Goal: Transaction & Acquisition: Purchase product/service

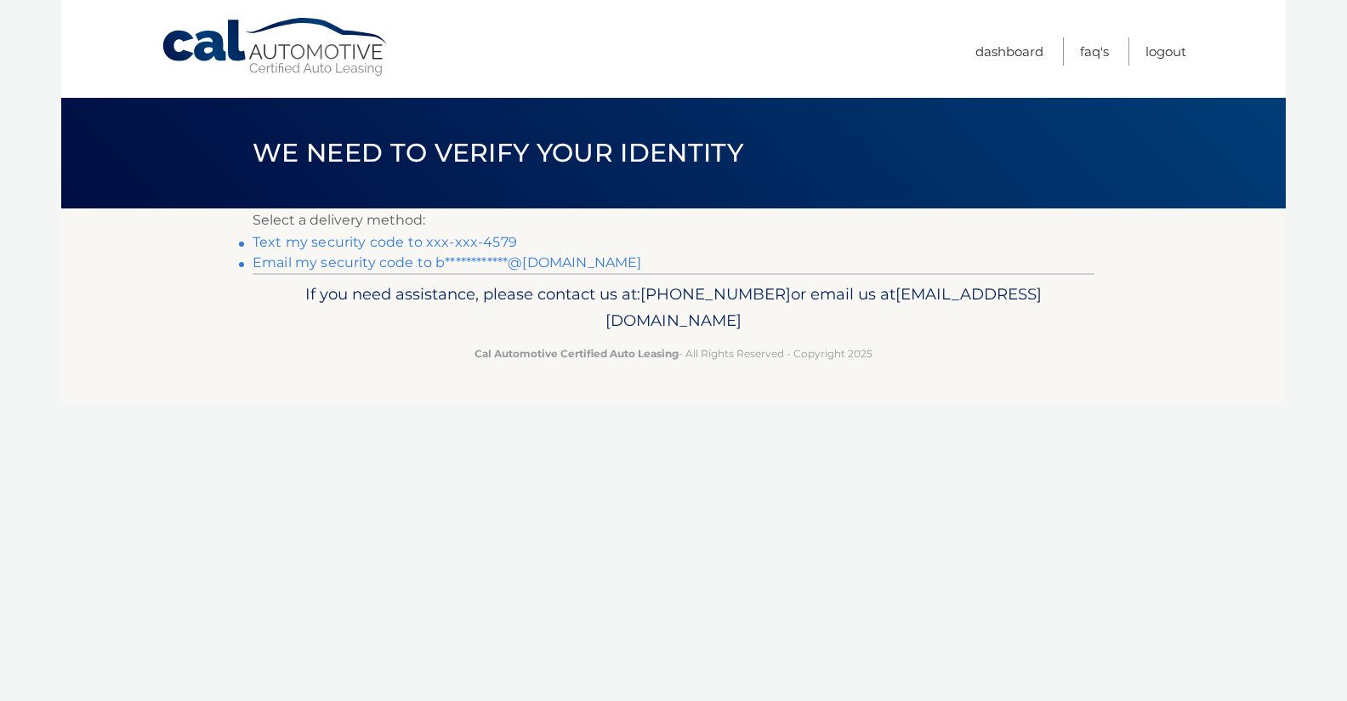
click at [475, 239] on link "Text my security code to xxx-xxx-4579" at bounding box center [385, 242] width 264 height 16
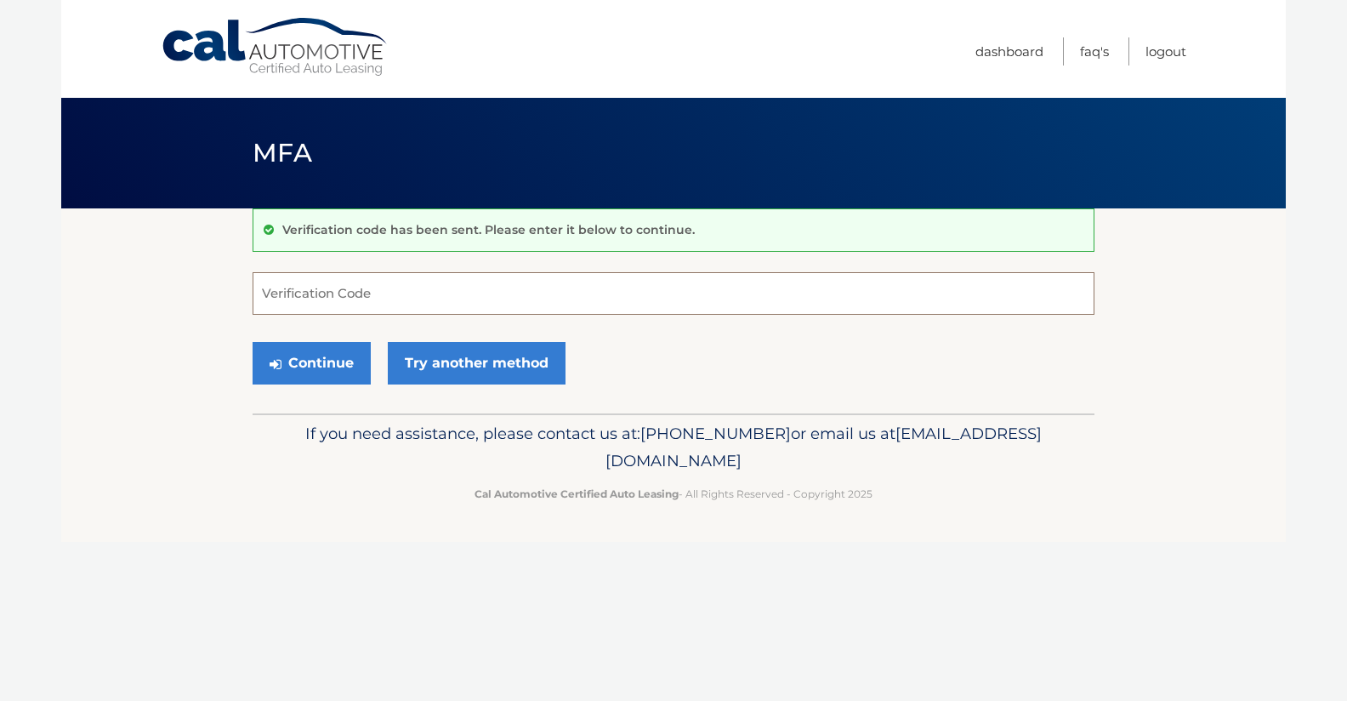
click at [435, 300] on input "Verification Code" at bounding box center [674, 293] width 842 height 43
type input "584227"
click at [302, 363] on button "Continue" at bounding box center [312, 363] width 118 height 43
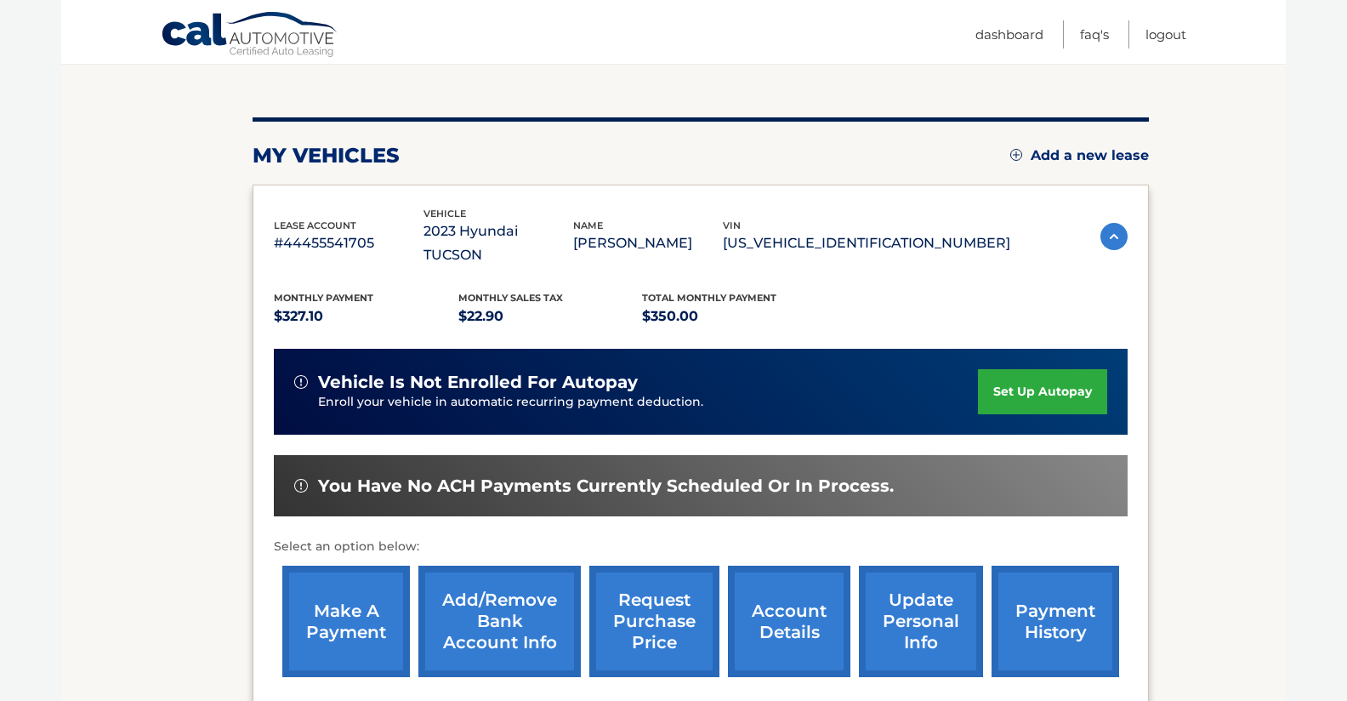
scroll to position [329, 0]
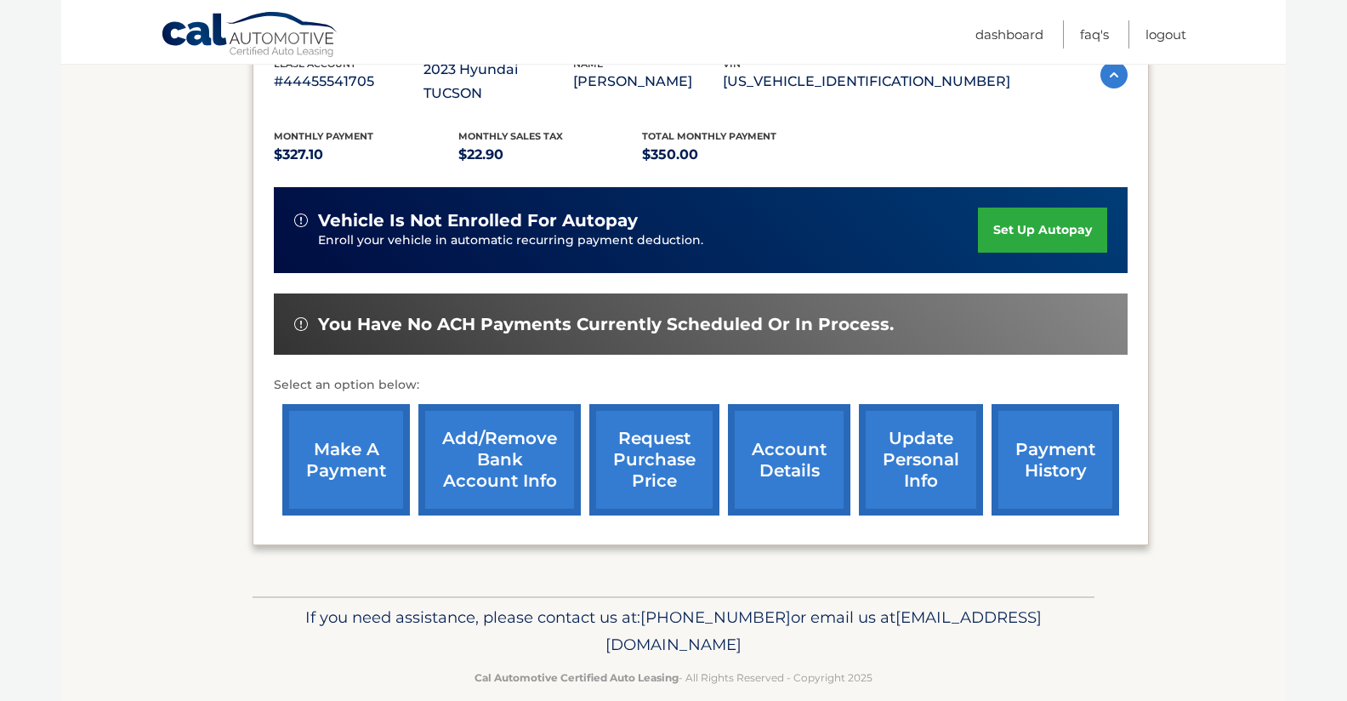
click at [376, 454] on link "make a payment" at bounding box center [346, 459] width 128 height 111
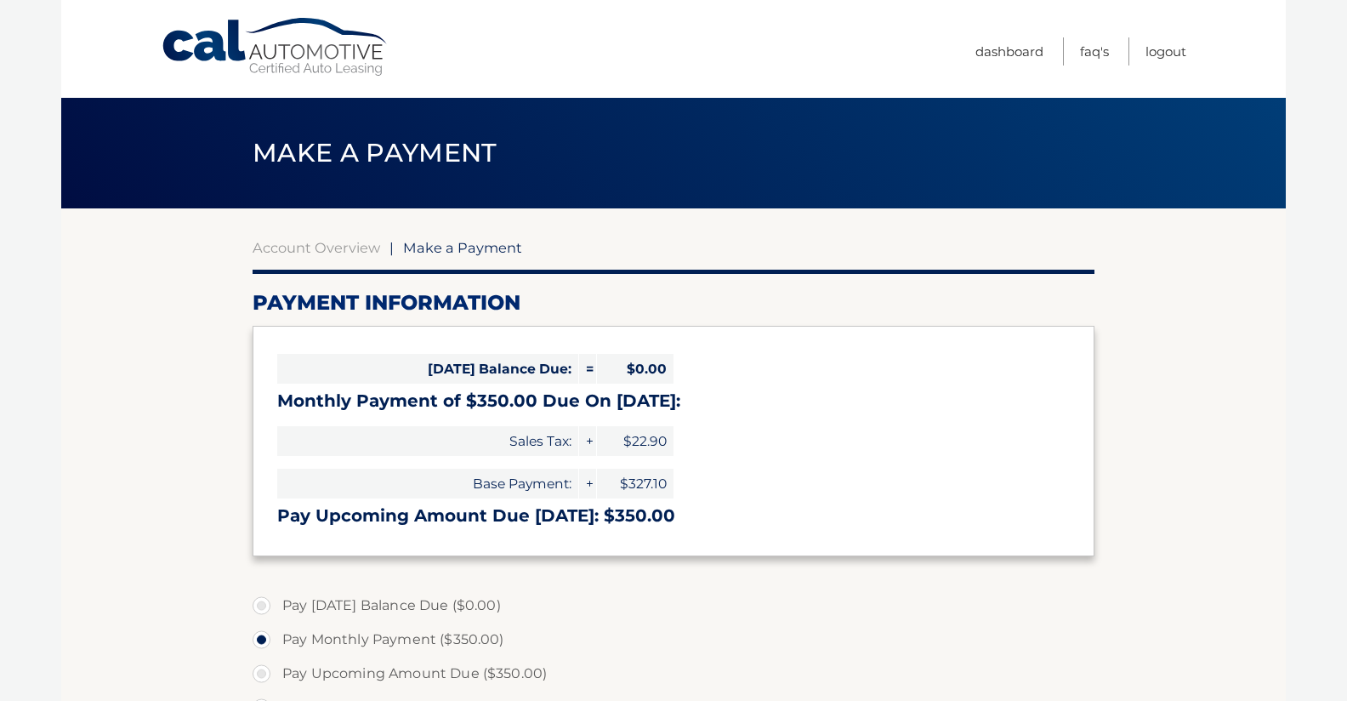
select select "MzBkMWJiYTAtZmVhYy00ZTYxLWJmMTItODg4ZTlhNTJlMTA5"
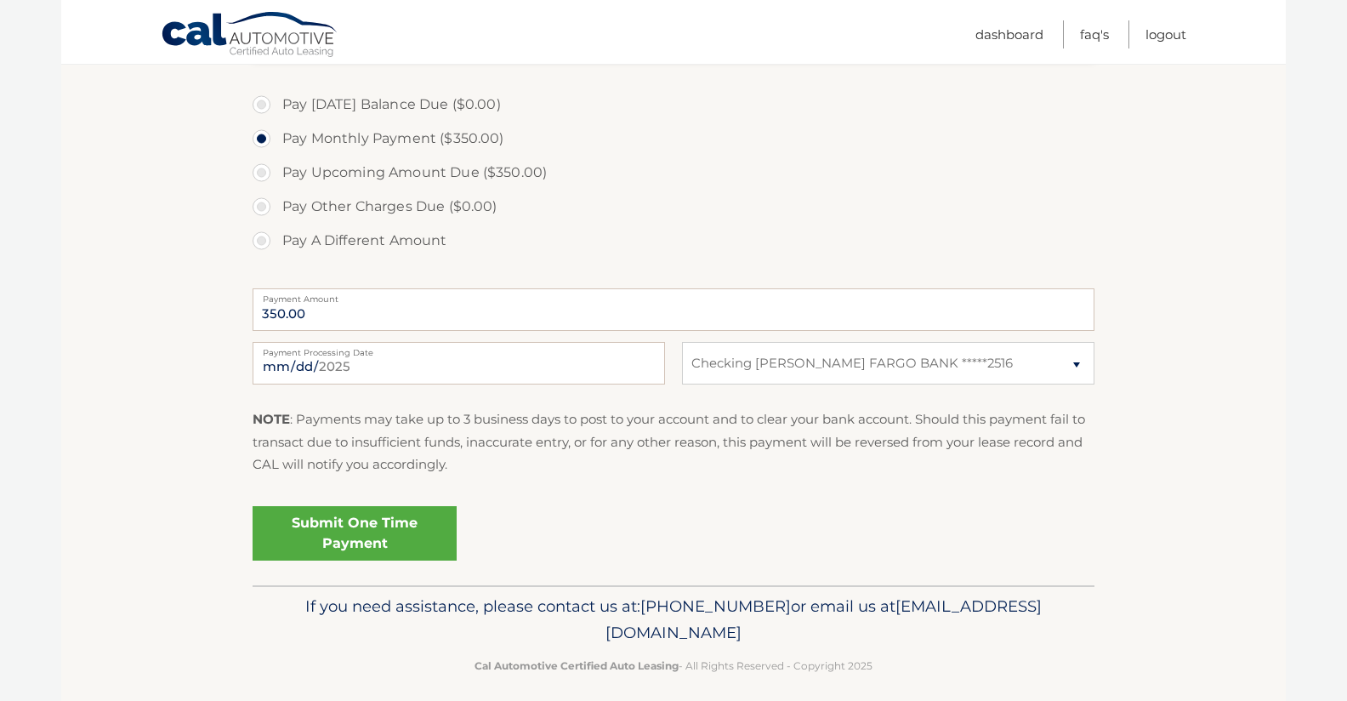
scroll to position [514, 0]
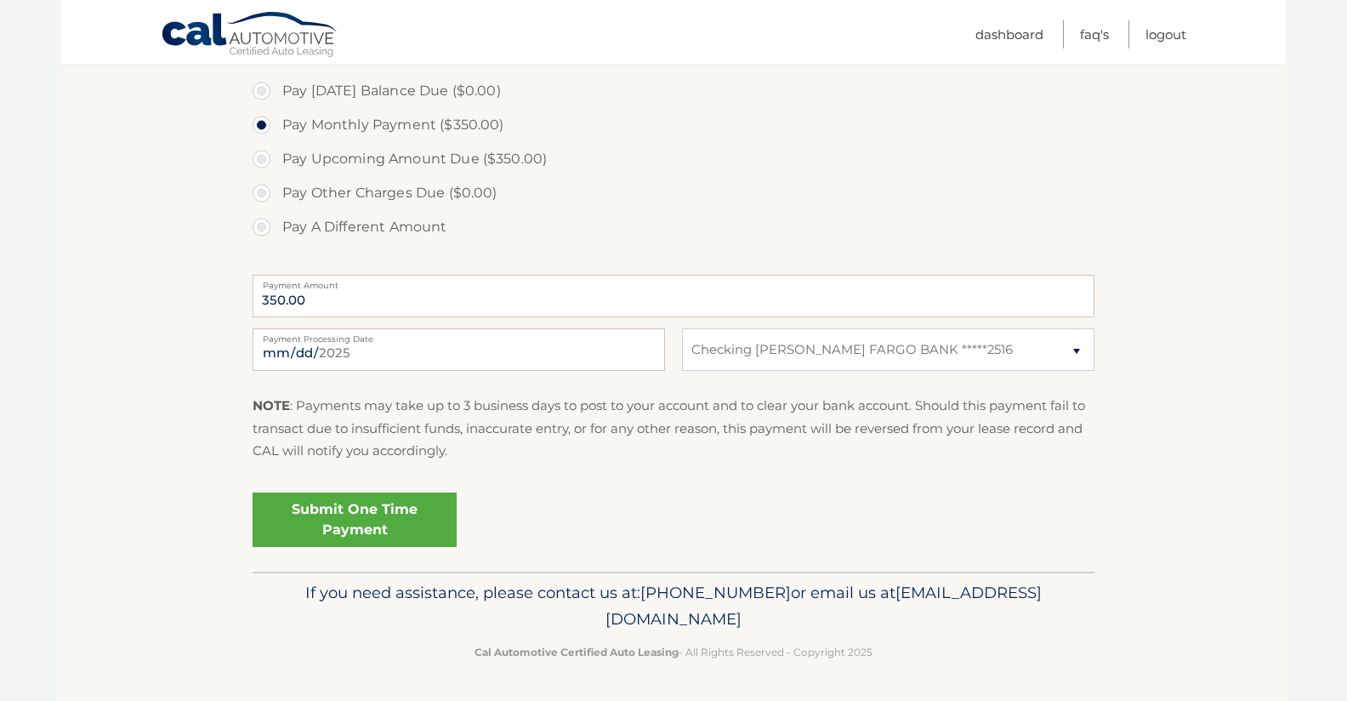
click at [359, 511] on link "Submit One Time Payment" at bounding box center [355, 519] width 204 height 54
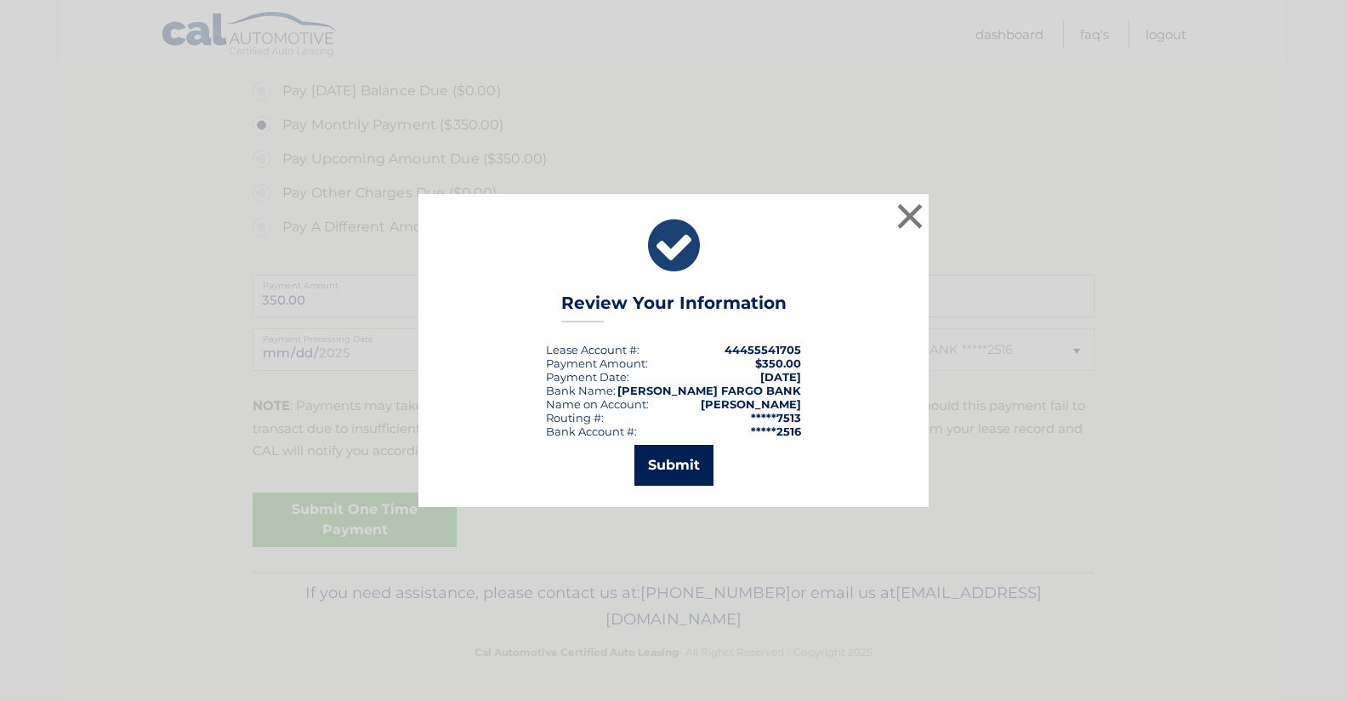
click at [683, 478] on button "Submit" at bounding box center [673, 465] width 79 height 41
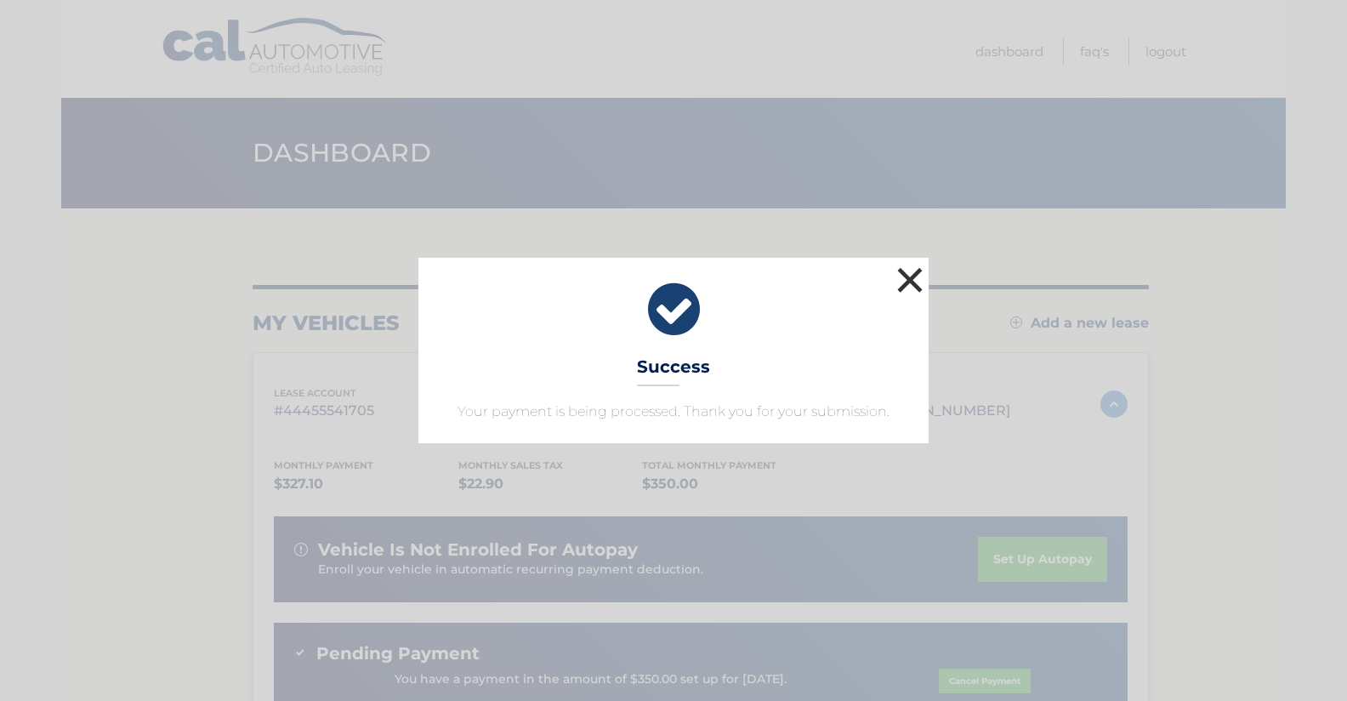
click at [912, 272] on button "×" at bounding box center [910, 280] width 34 height 34
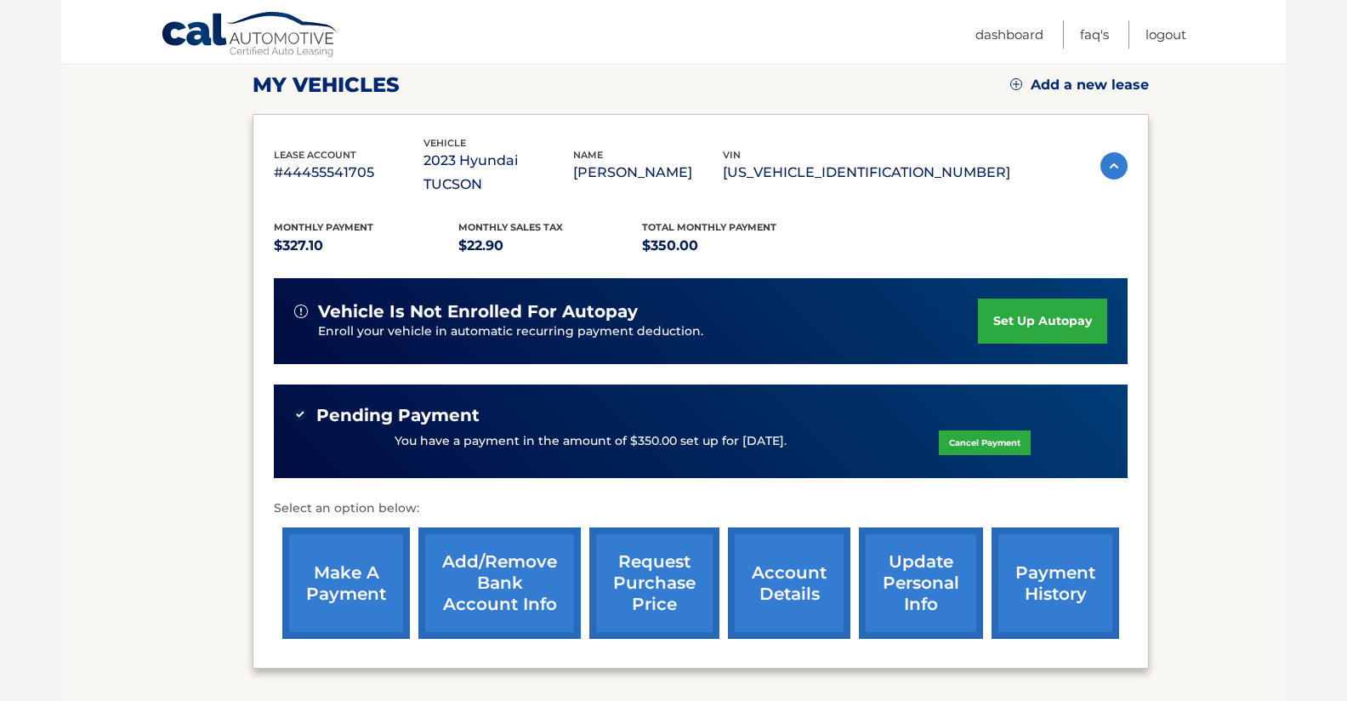
scroll to position [232, 0]
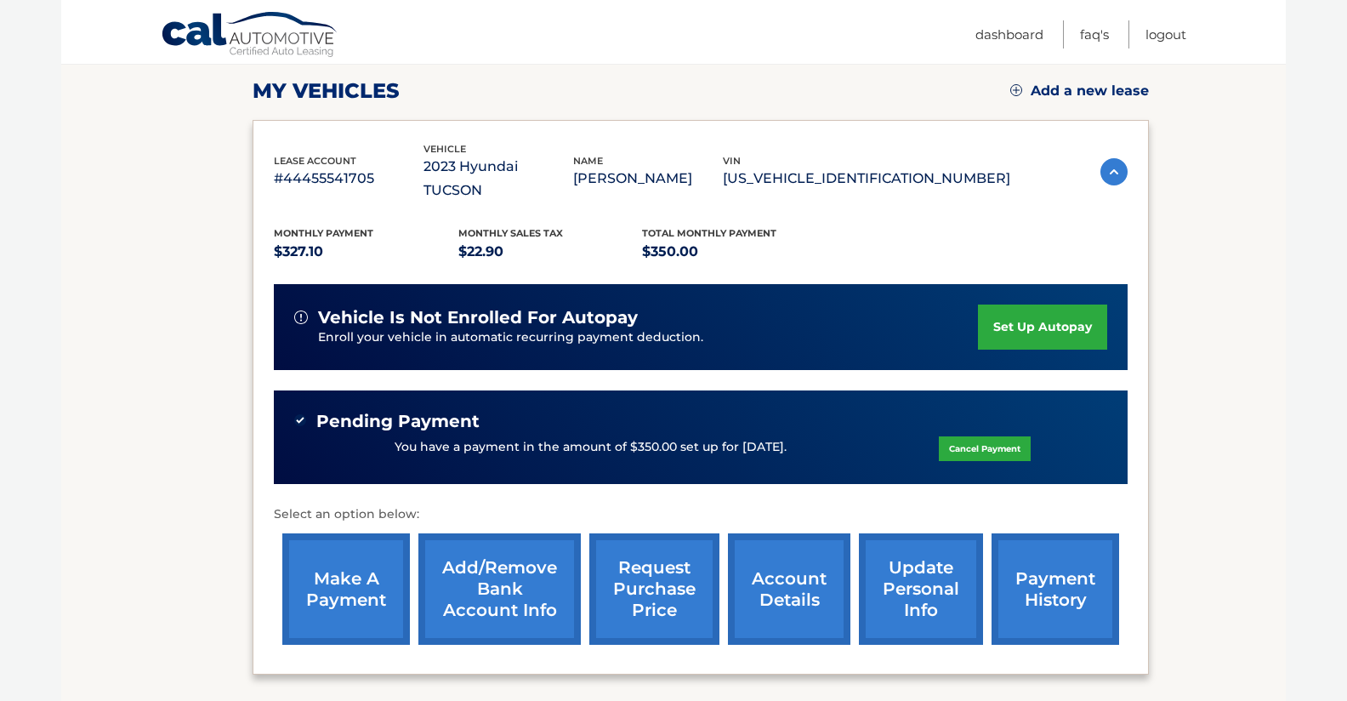
click at [1239, 277] on section "my vehicles Add a new lease lease account #44455541705 vehicle 2023 Hyundai TUC…" at bounding box center [673, 350] width 1224 height 749
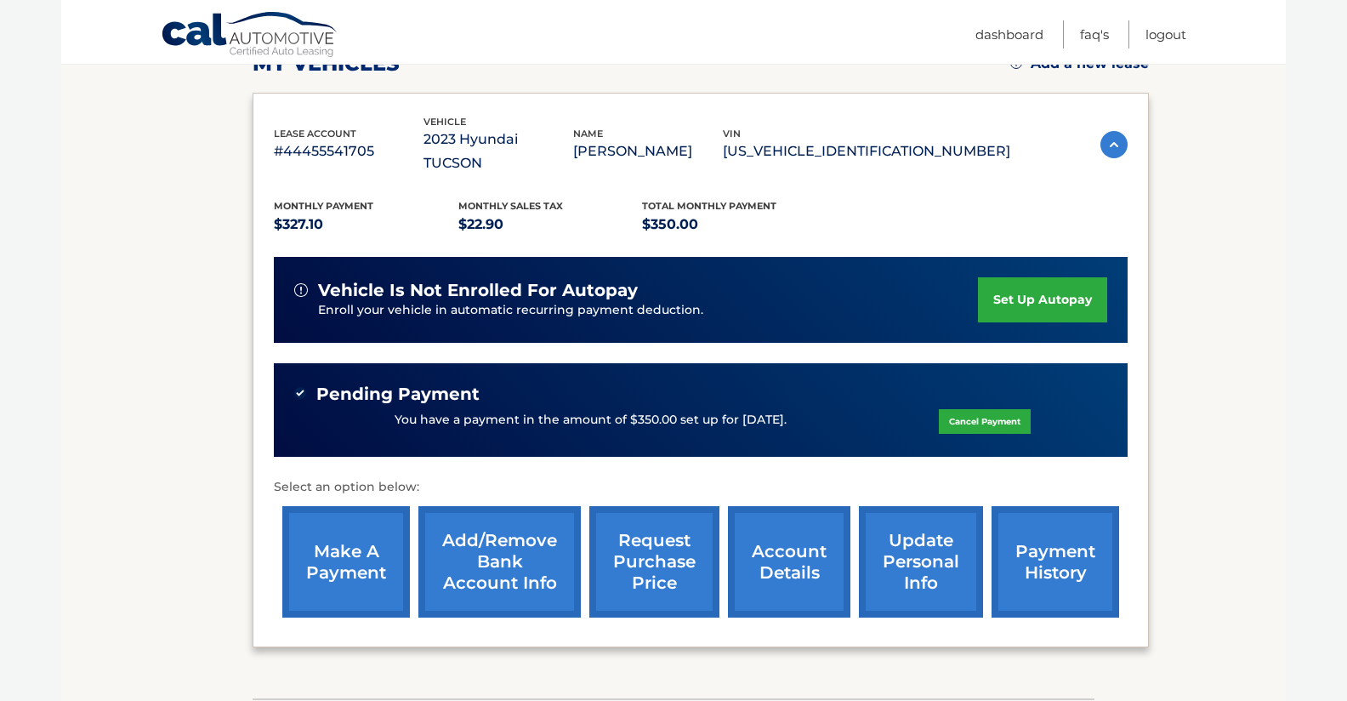
scroll to position [248, 0]
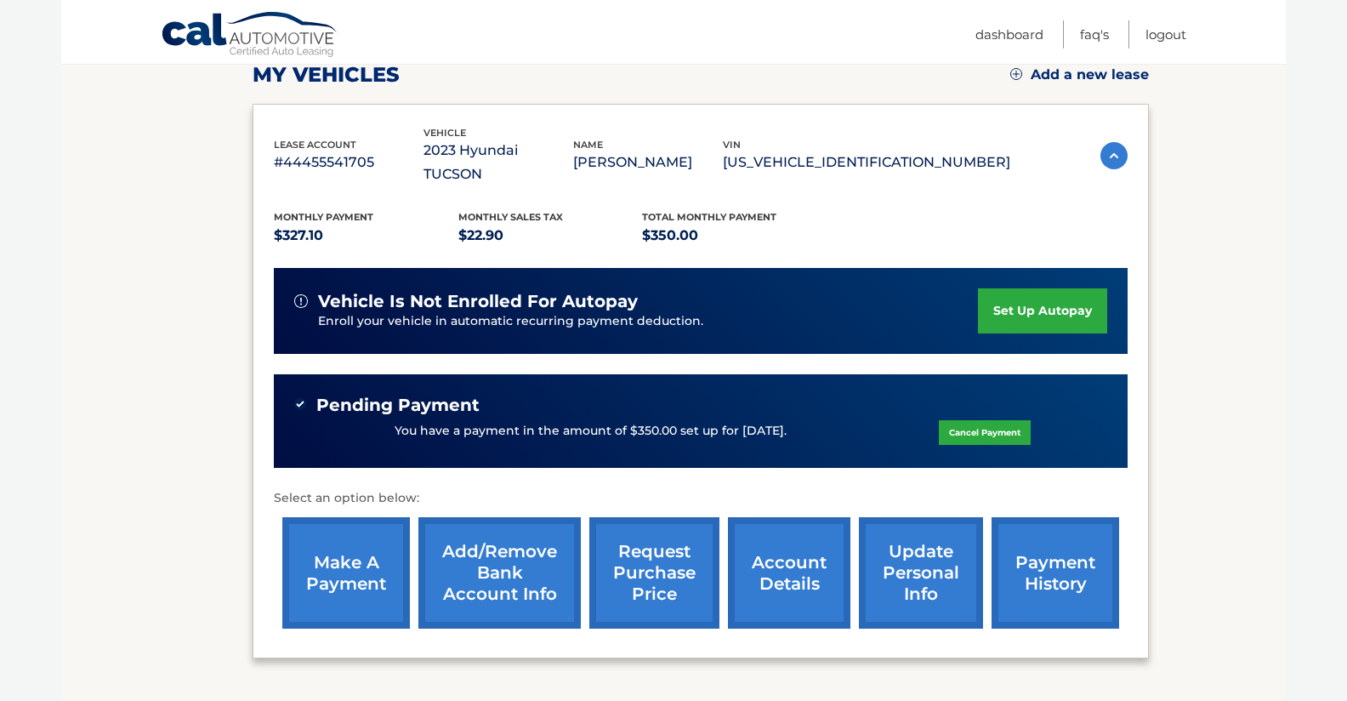
click at [751, 536] on link "account details" at bounding box center [789, 572] width 122 height 111
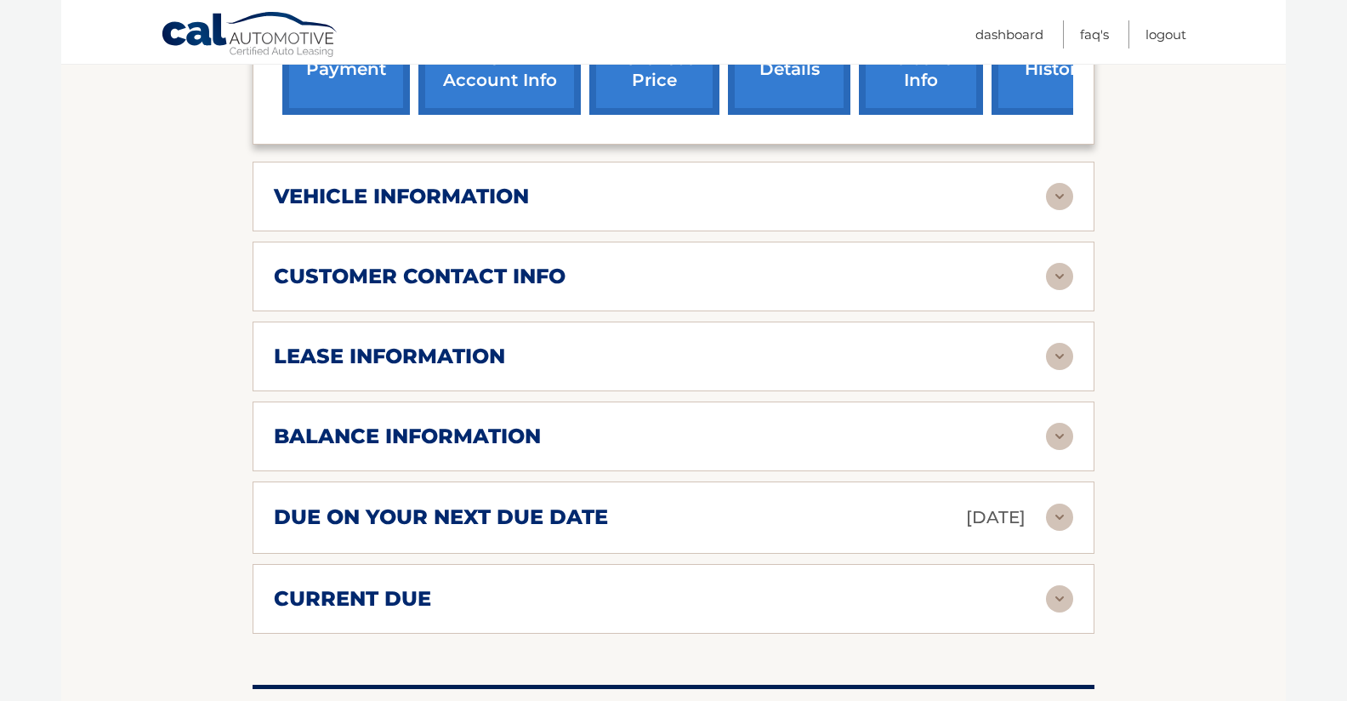
scroll to position [796, 0]
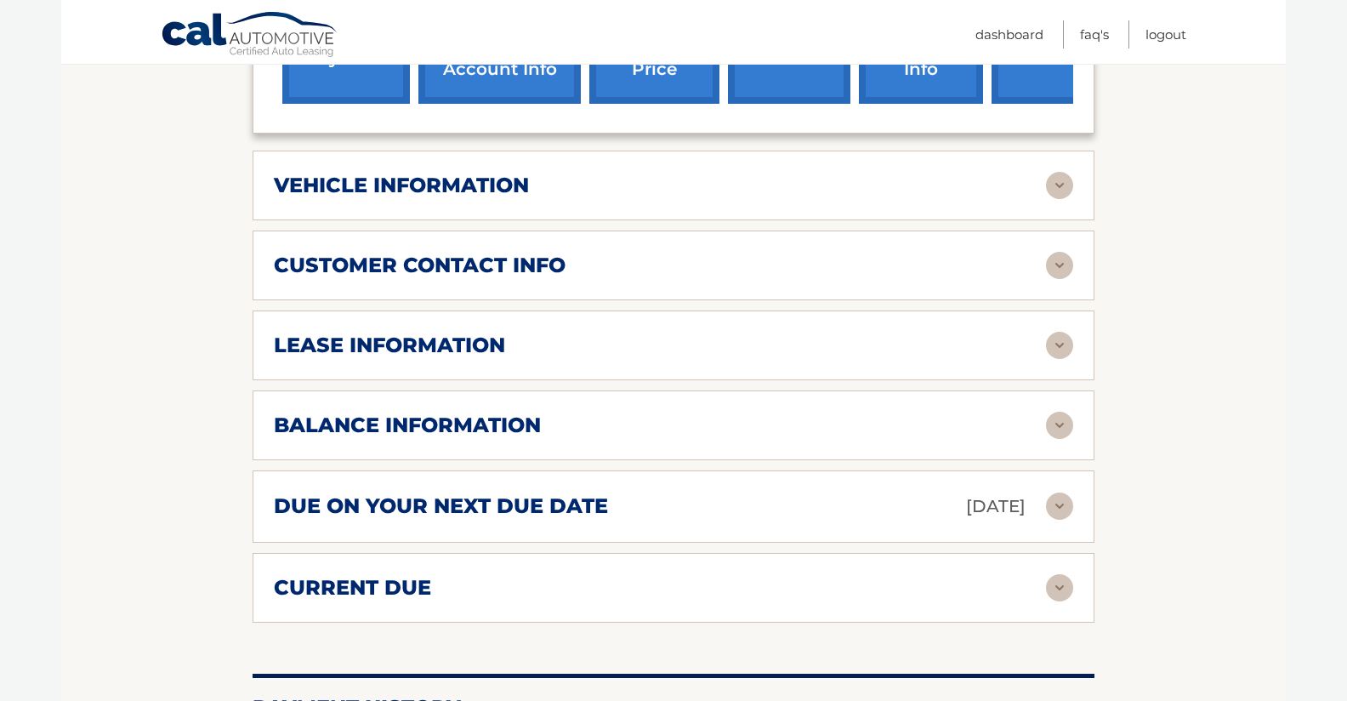
click at [1059, 332] on img at bounding box center [1059, 345] width 27 height 27
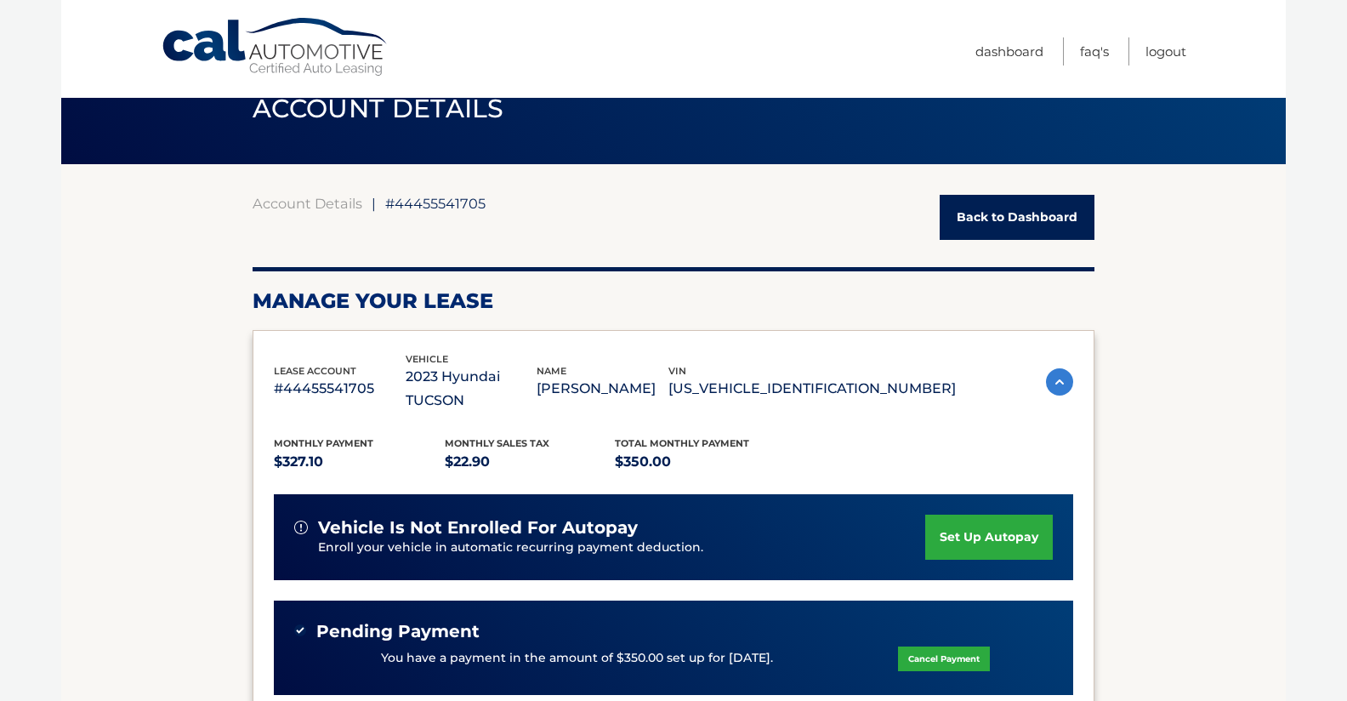
scroll to position [0, 0]
